Goal: Find specific page/section: Find specific page/section

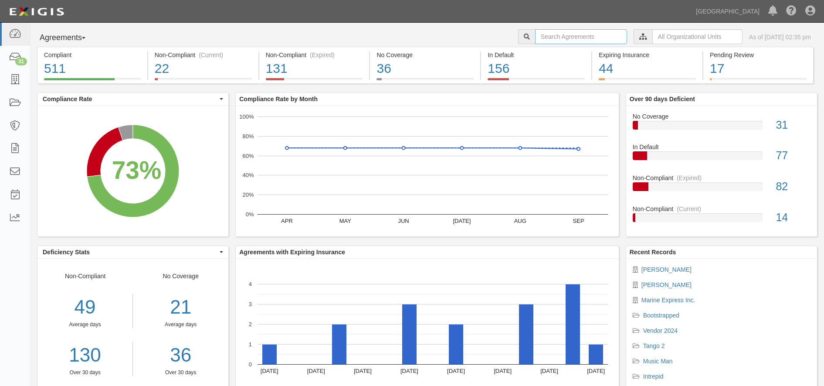
click at [544, 35] on input "text" at bounding box center [581, 36] width 92 height 15
type input "tulio"
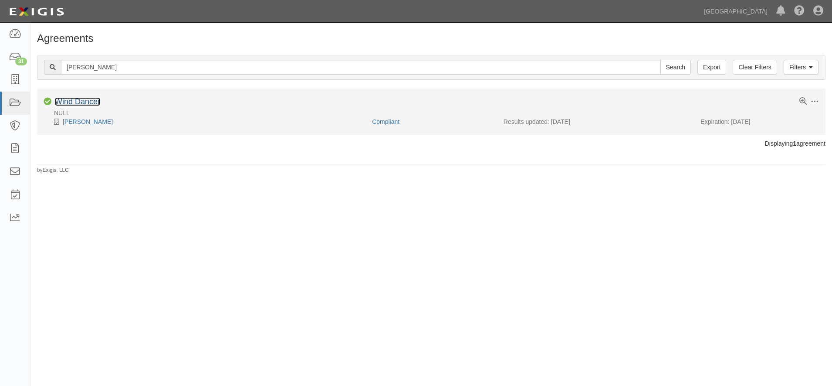
click at [62, 98] on link "Wind Dancer" at bounding box center [77, 101] width 45 height 9
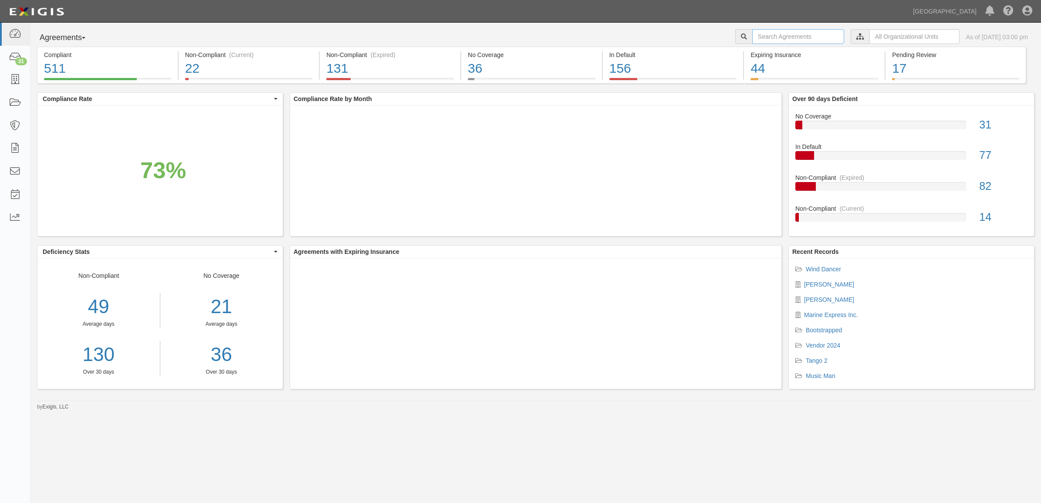
click at [777, 33] on input "text" at bounding box center [798, 36] width 92 height 15
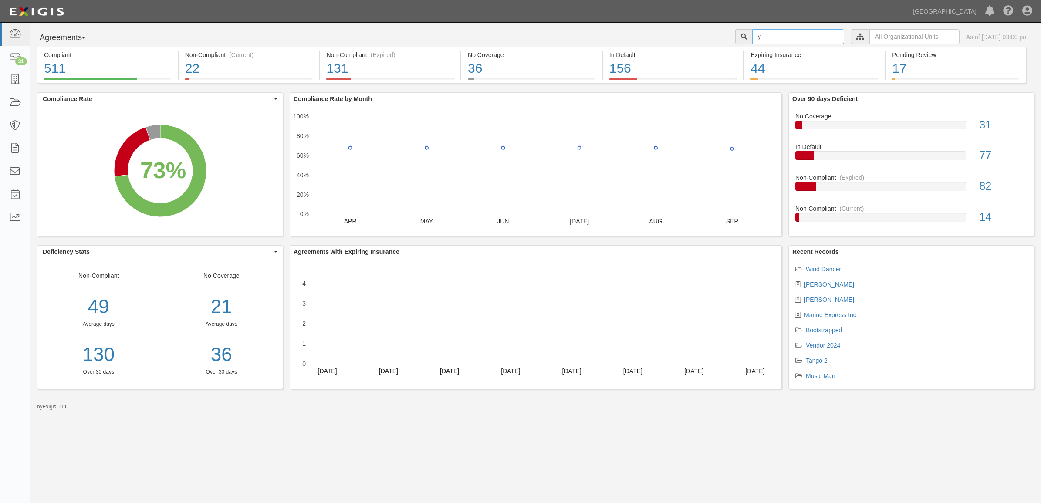
type input "y"
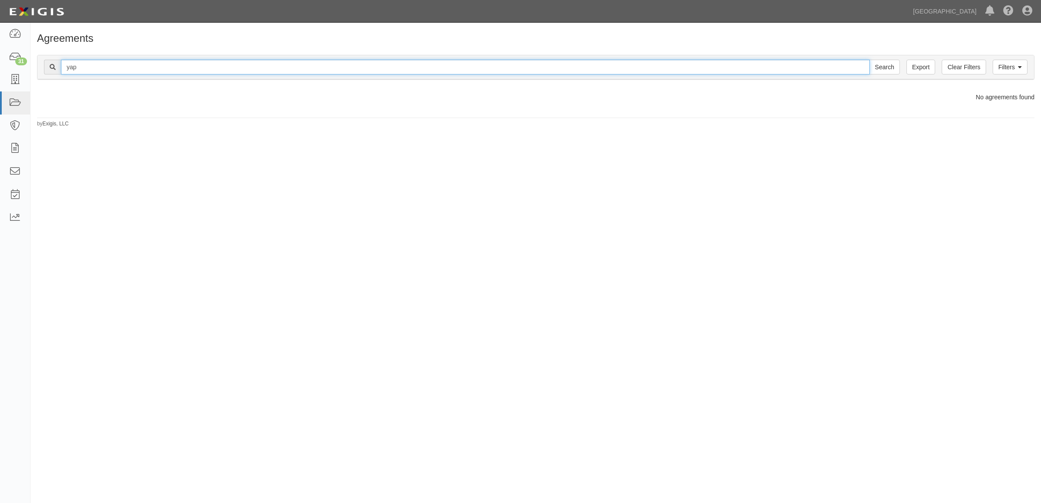
type input "yap"
click at [870, 60] on input "Search" at bounding box center [885, 67] width 30 height 15
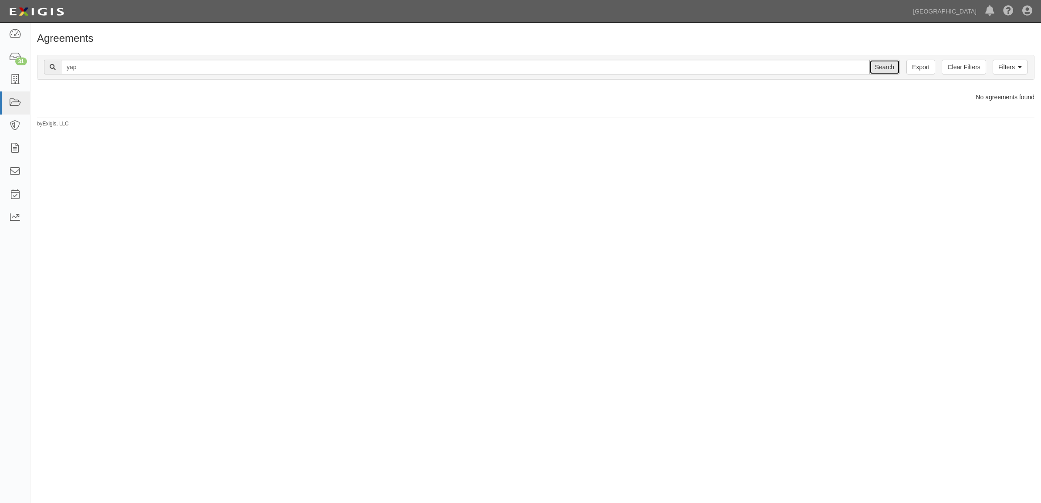
click at [885, 71] on input "Search" at bounding box center [885, 67] width 30 height 15
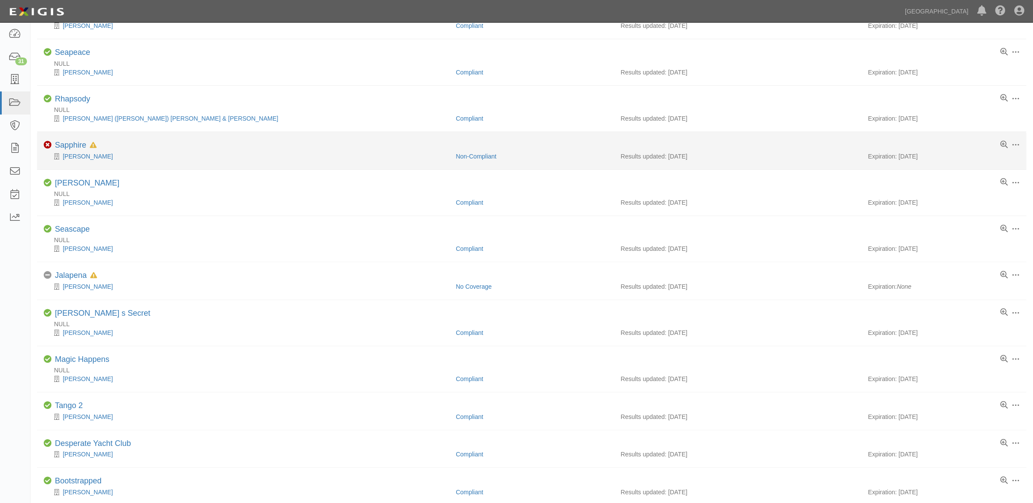
scroll to position [327, 0]
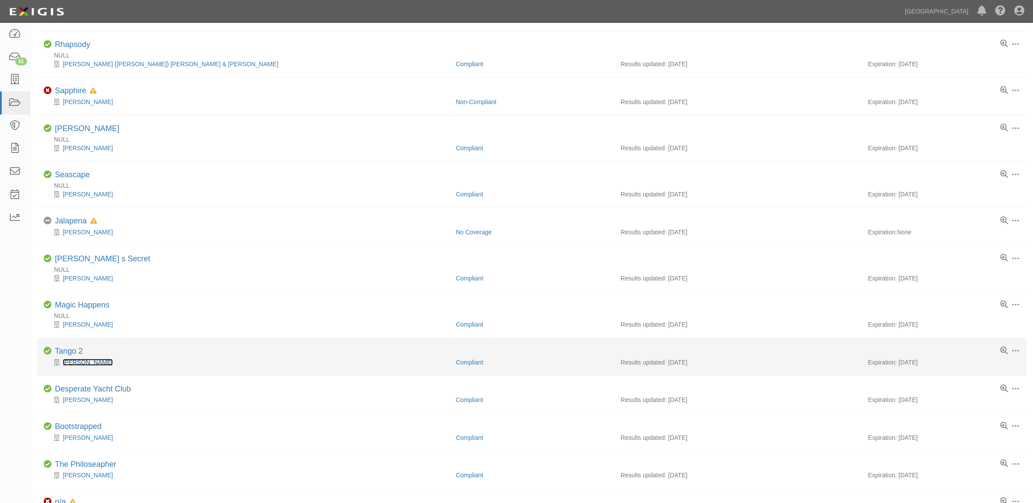
click at [75, 365] on link "[PERSON_NAME]" at bounding box center [88, 362] width 50 height 7
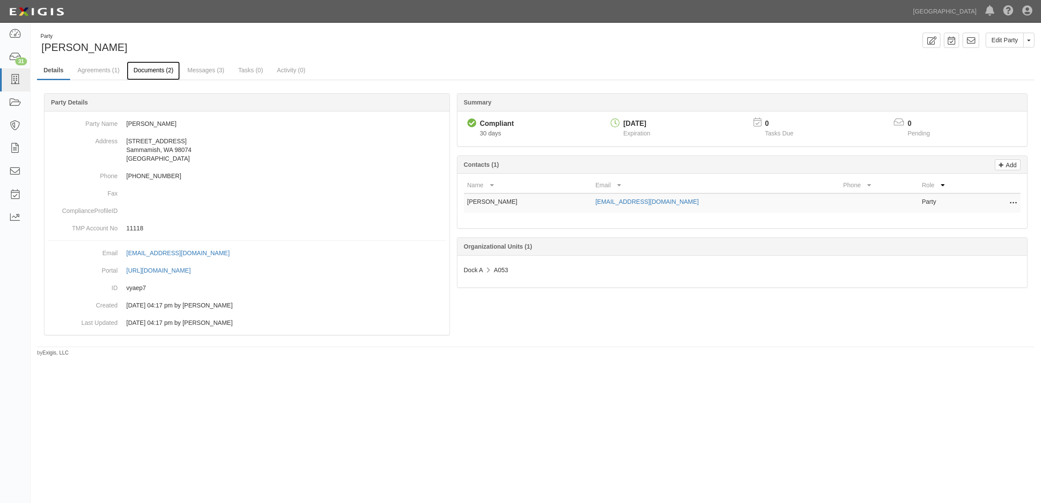
click at [149, 64] on link "Documents (2)" at bounding box center [153, 70] width 53 height 19
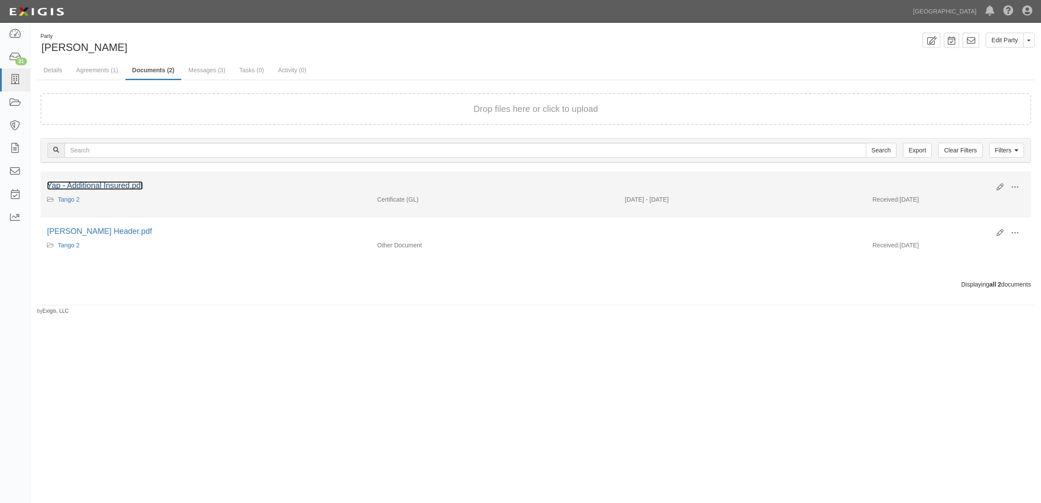
click at [79, 183] on link "Yap - Additional Insured.pdf" at bounding box center [95, 185] width 96 height 9
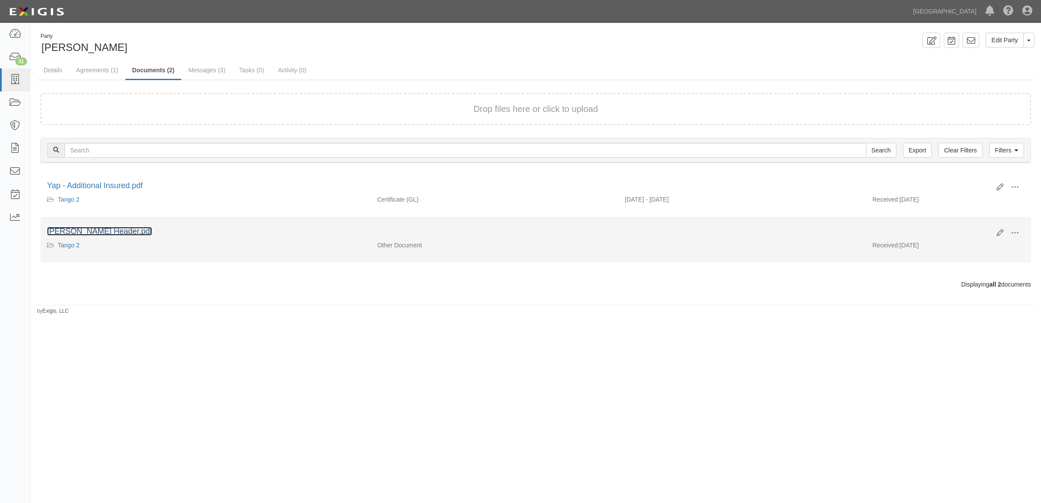
click at [99, 230] on link "joe Yap Header.pdf" at bounding box center [99, 231] width 105 height 9
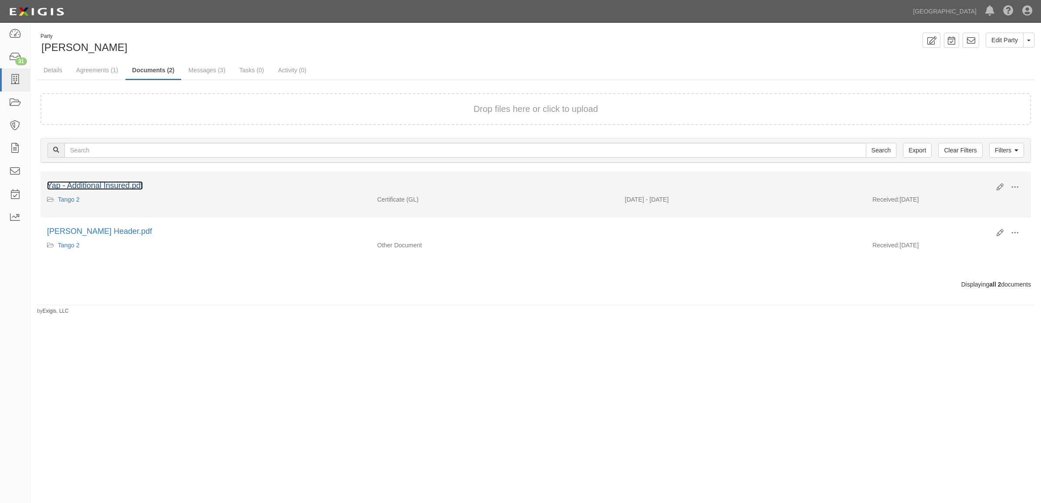
click at [103, 186] on link "Yap - Additional Insured.pdf" at bounding box center [95, 185] width 96 height 9
